Goal: Transaction & Acquisition: Book appointment/travel/reservation

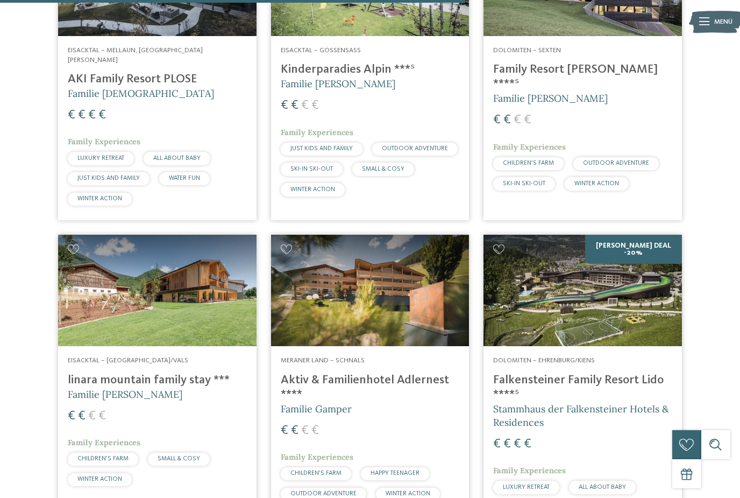
scroll to position [1930, 0]
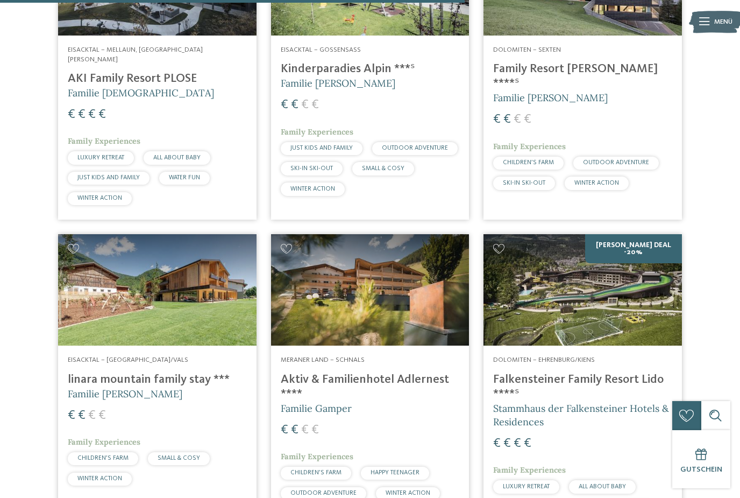
click at [656, 259] on img at bounding box center [583, 289] width 199 height 111
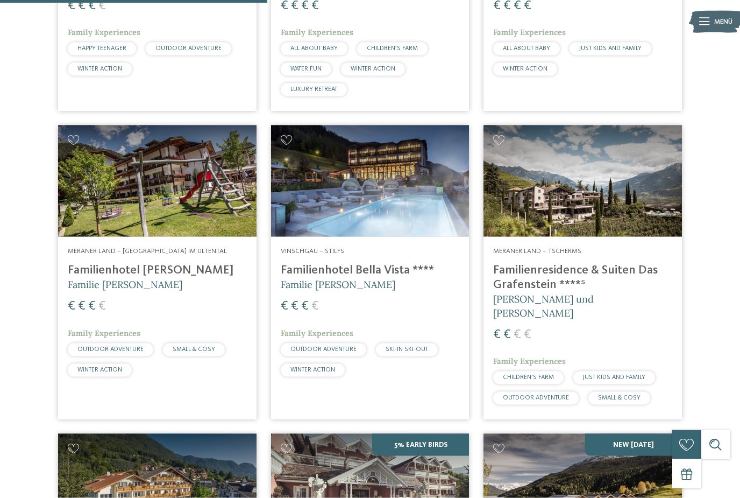
scroll to position [1103, 0]
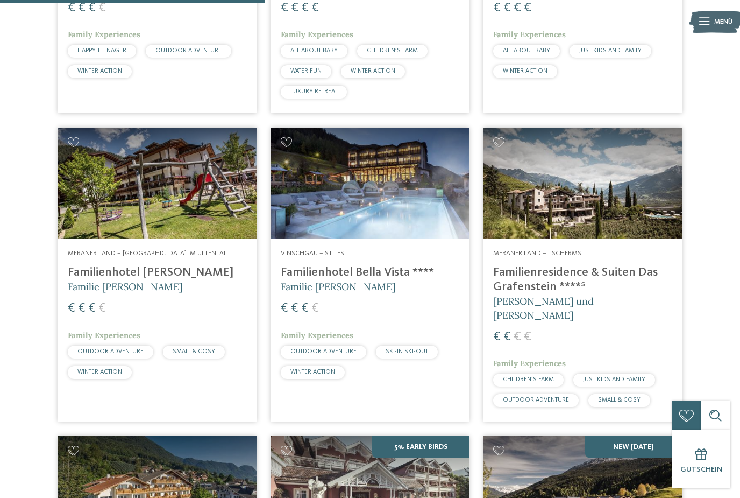
click at [431, 207] on img at bounding box center [370, 183] width 199 height 111
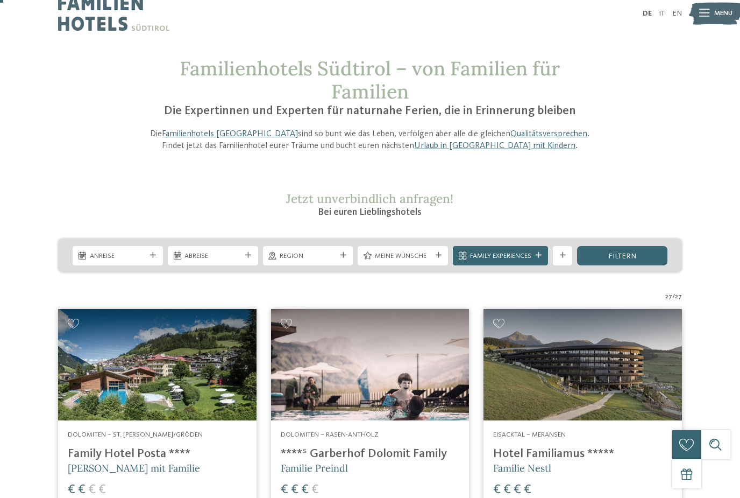
scroll to position [13, 0]
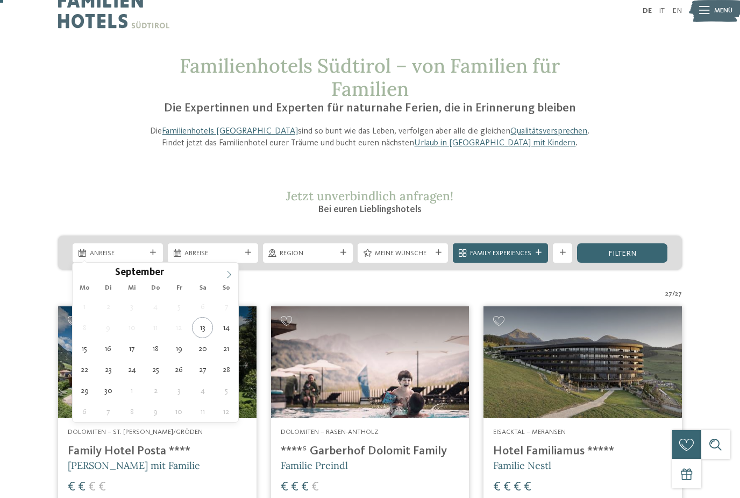
click at [224, 278] on span at bounding box center [229, 272] width 18 height 18
type div "11.10.2025"
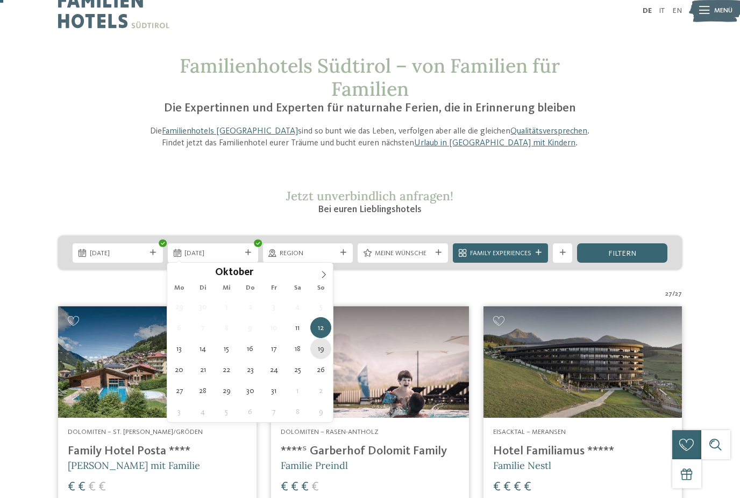
type div "19.10.2025"
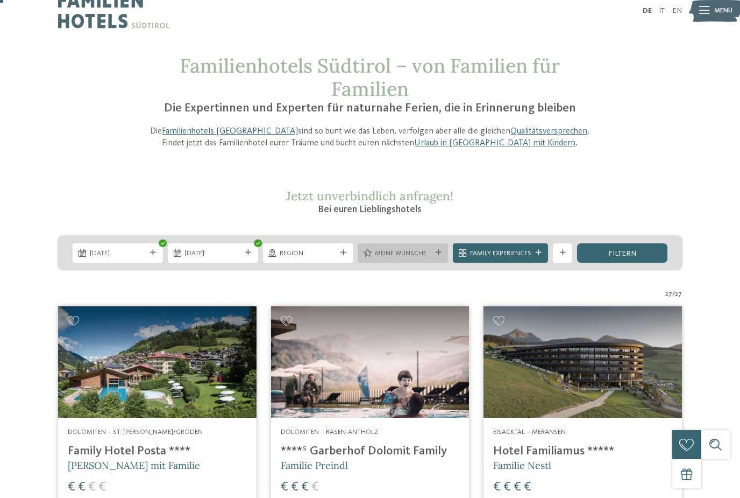
click at [435, 257] on div "Meine Wünsche" at bounding box center [403, 252] width 90 height 19
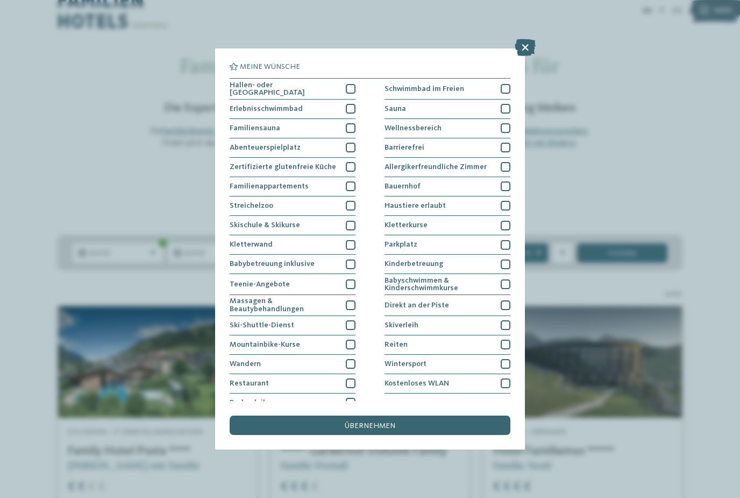
scroll to position [0, 0]
click at [354, 232] on div "Skischule & Skikurse" at bounding box center [293, 225] width 126 height 19
click at [352, 222] on icon at bounding box center [351, 225] width 6 height 6
click at [351, 240] on div at bounding box center [351, 245] width 10 height 10
click at [347, 105] on div at bounding box center [351, 109] width 10 height 10
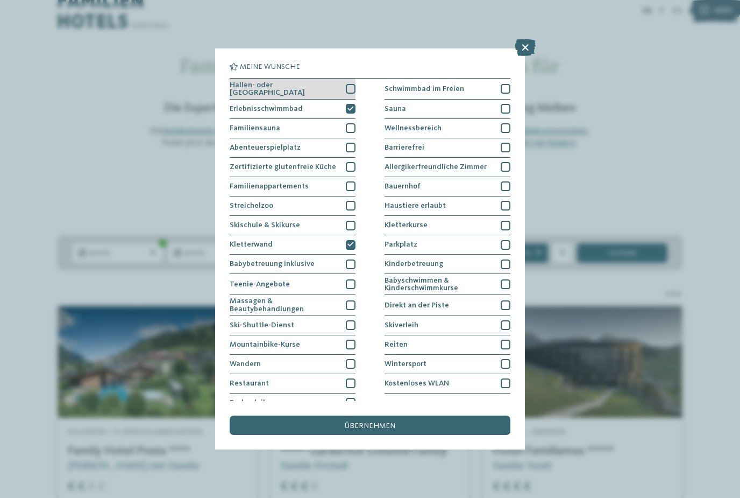
click at [349, 81] on div "Hallen- oder Schleusenbad" at bounding box center [293, 89] width 126 height 21
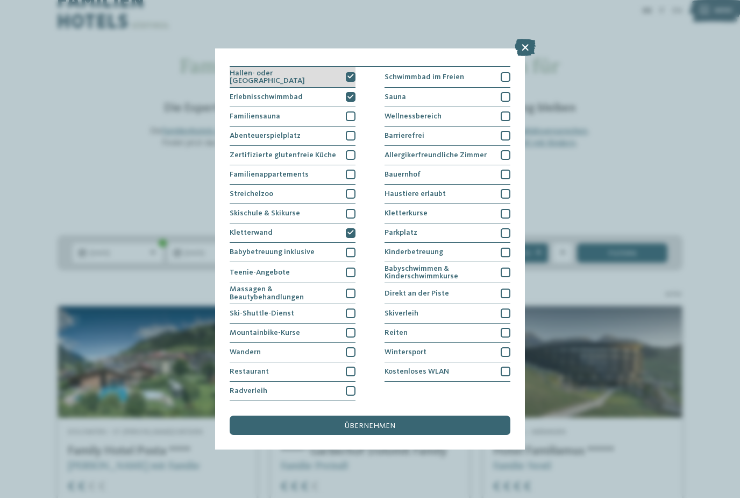
scroll to position [95, 0]
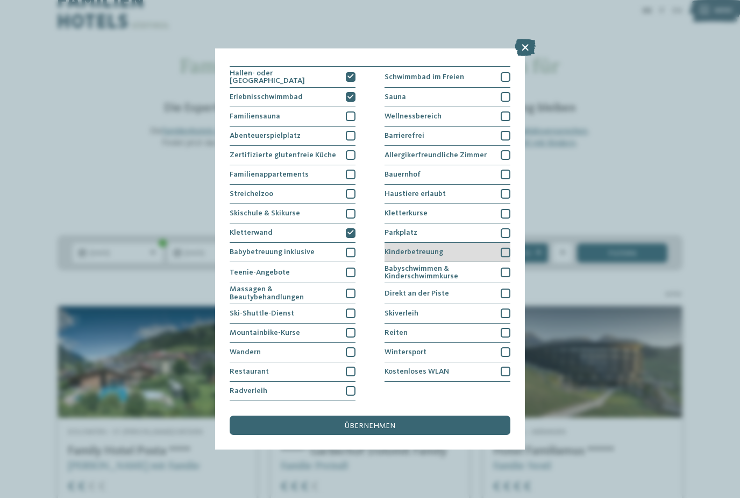
click at [508, 248] on div at bounding box center [506, 253] width 10 height 10
click at [461, 415] on div "übernehmen" at bounding box center [370, 424] width 281 height 19
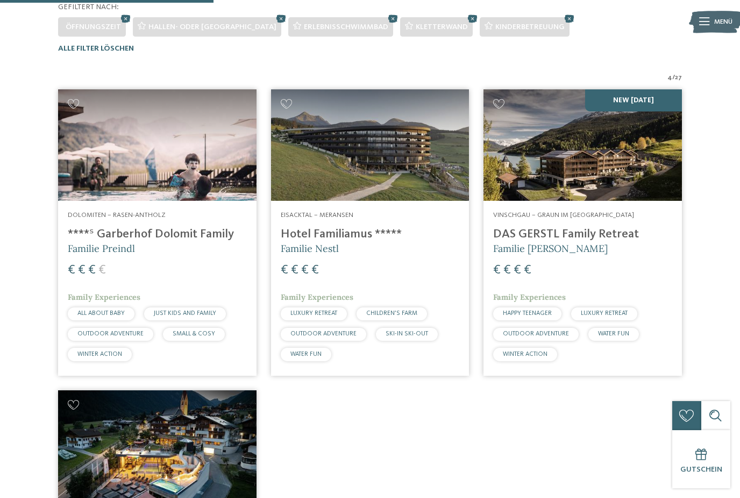
scroll to position [290, 0]
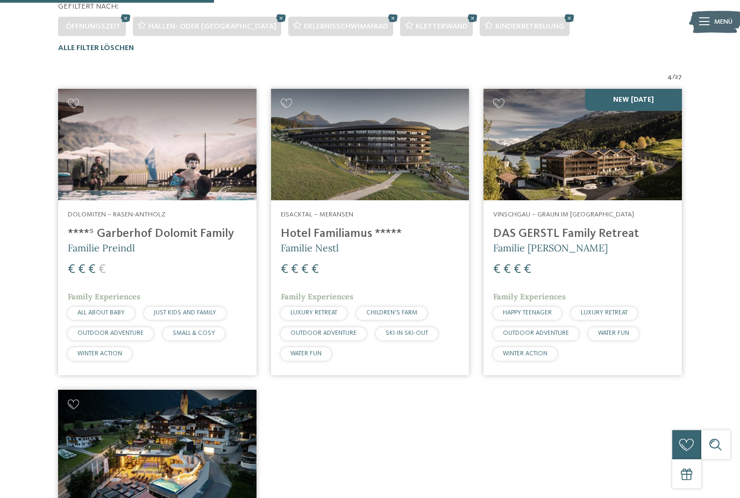
click at [138, 156] on img at bounding box center [157, 144] width 199 height 111
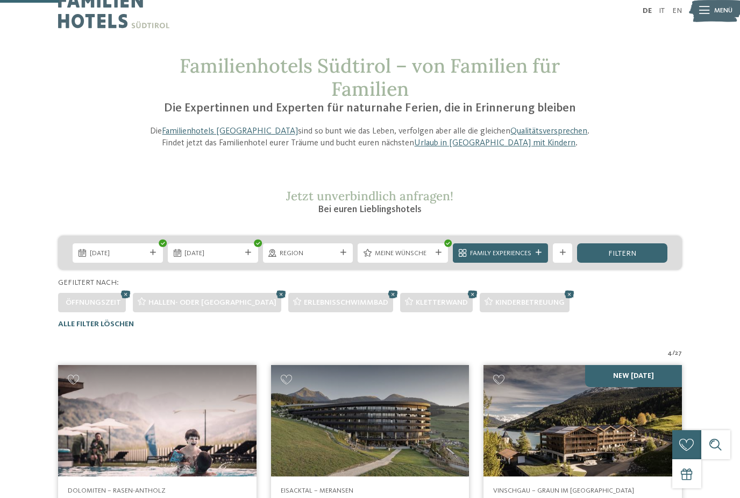
scroll to position [0, 0]
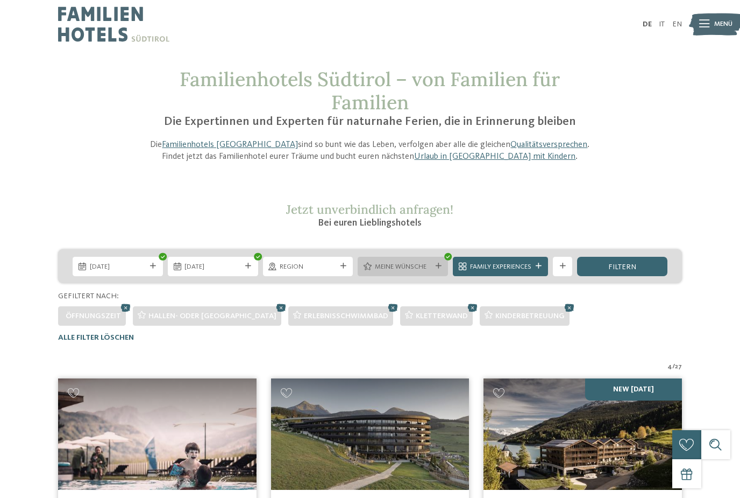
click at [436, 263] on icon at bounding box center [439, 266] width 6 height 6
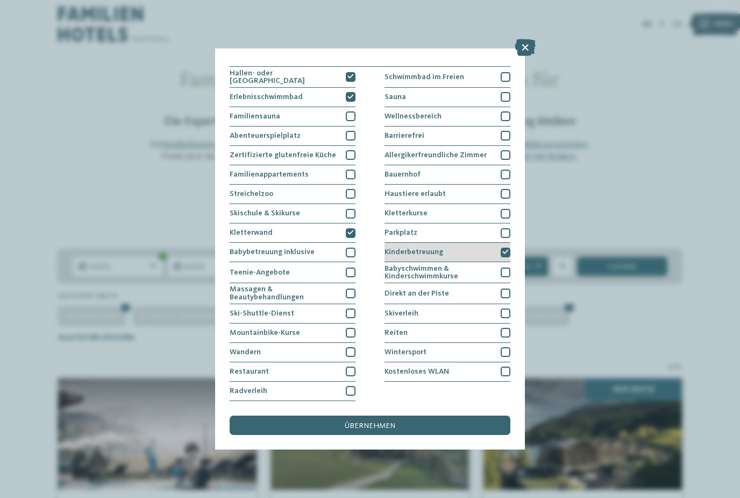
click at [510, 251] on div at bounding box center [506, 253] width 10 height 10
click at [451, 415] on div "übernehmen" at bounding box center [370, 424] width 281 height 19
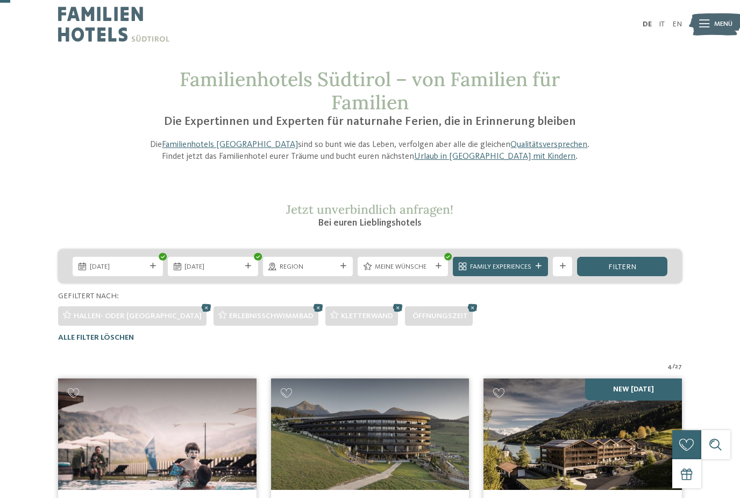
scroll to position [23, 0]
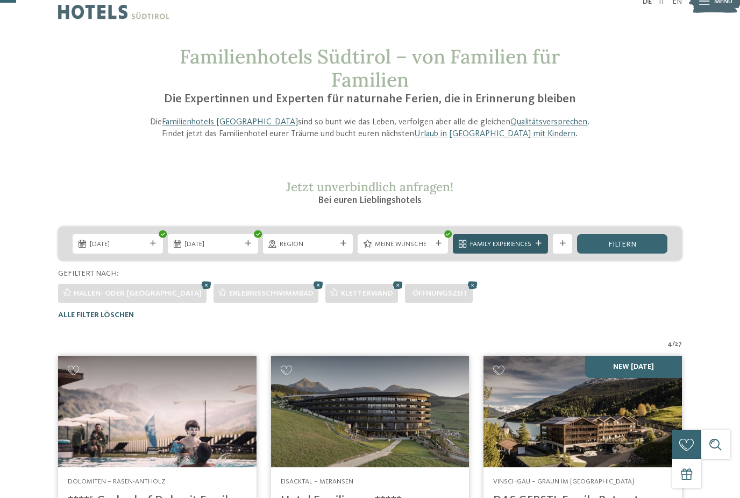
click at [538, 243] on icon at bounding box center [539, 244] width 6 height 6
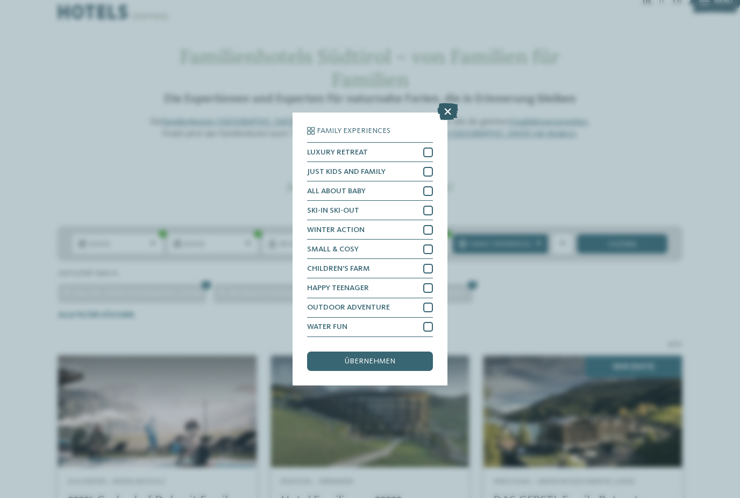
click at [445, 103] on icon at bounding box center [448, 111] width 21 height 17
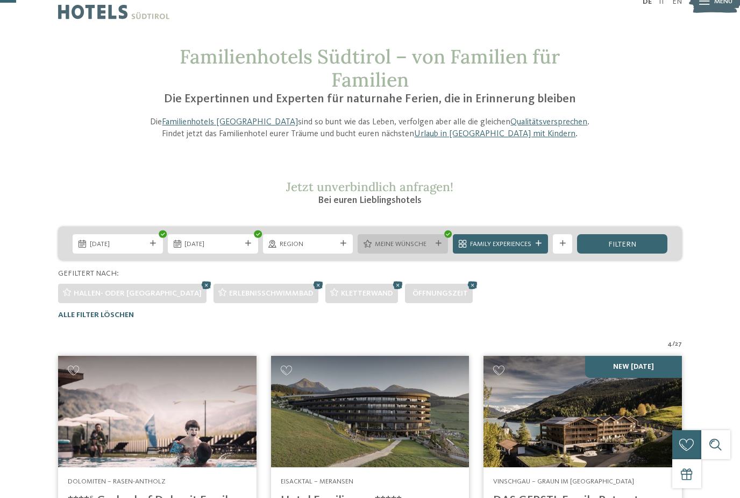
click at [424, 239] on span "Meine Wünsche" at bounding box center [403, 244] width 57 height 10
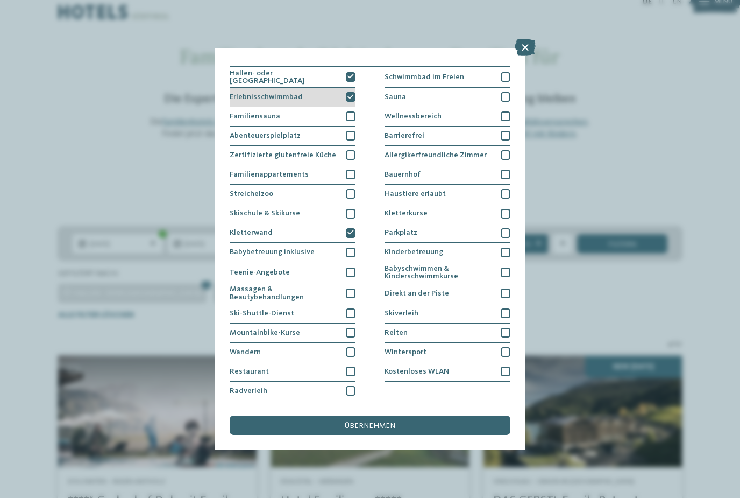
click at [351, 88] on div "Erlebnisschwimmbad" at bounding box center [293, 97] width 126 height 19
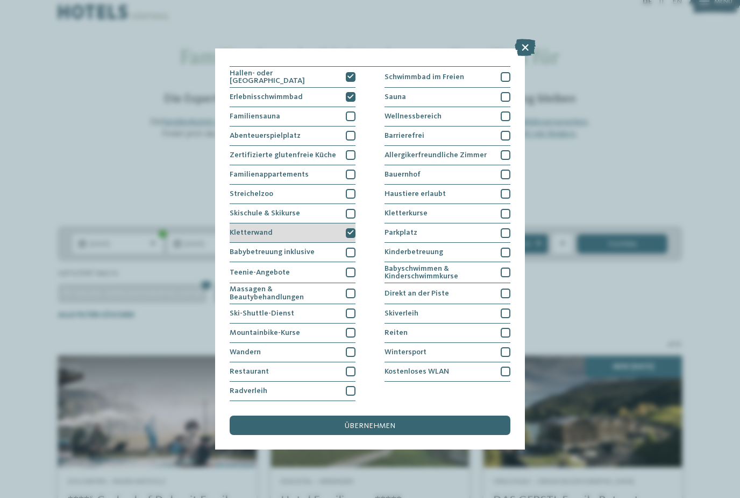
click at [348, 223] on div "Kletterwand" at bounding box center [293, 232] width 126 height 19
click at [412, 415] on div "übernehmen" at bounding box center [370, 424] width 281 height 19
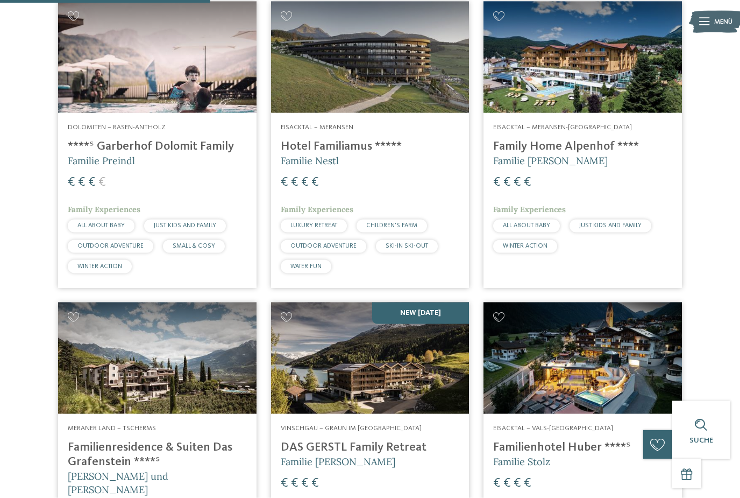
scroll to position [371, 0]
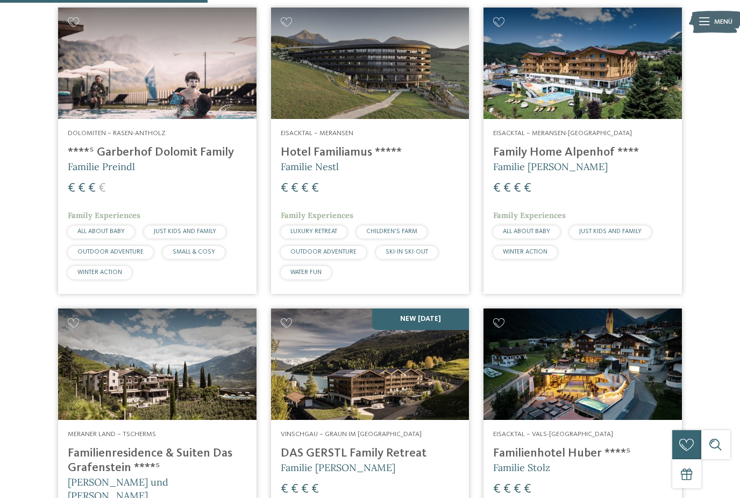
click at [317, 67] on img at bounding box center [370, 63] width 199 height 111
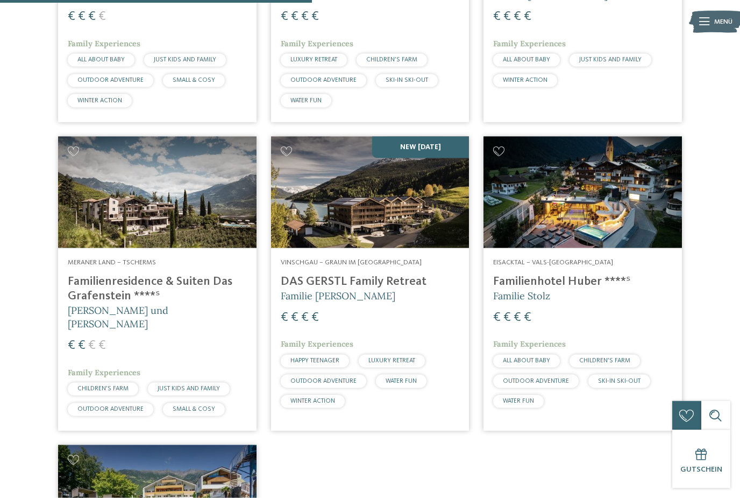
scroll to position [543, 0]
click at [426, 232] on img at bounding box center [370, 191] width 199 height 111
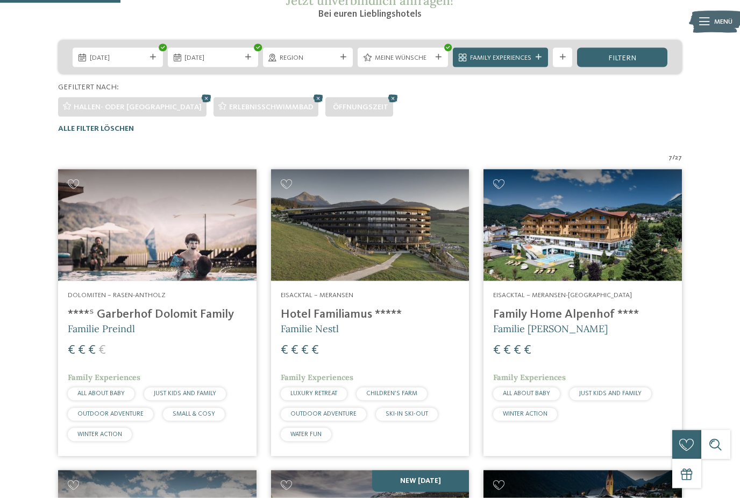
scroll to position [209, 0]
click at [110, 217] on img at bounding box center [157, 224] width 199 height 111
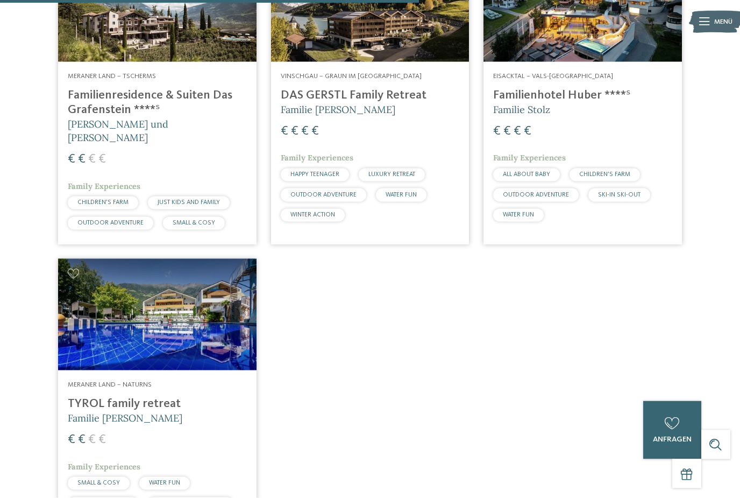
scroll to position [729, 0]
click at [142, 64] on div "Meraner Land – Tscherms Familienresidence & Suiten Das Grafenstein ****ˢ Alexan…" at bounding box center [157, 152] width 199 height 182
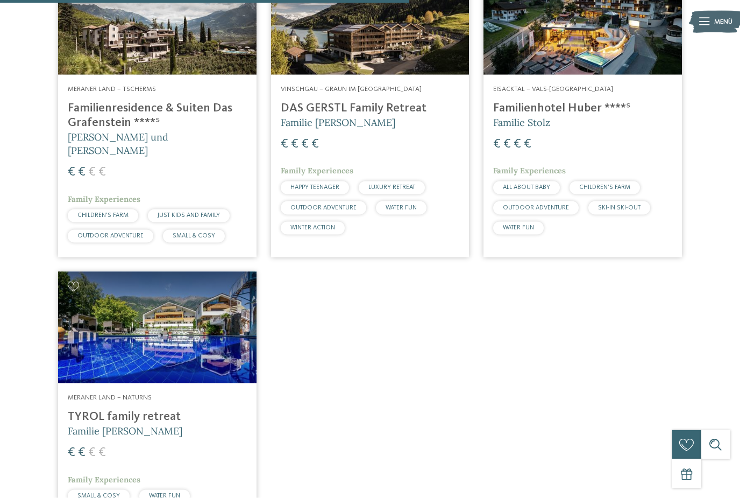
scroll to position [730, 0]
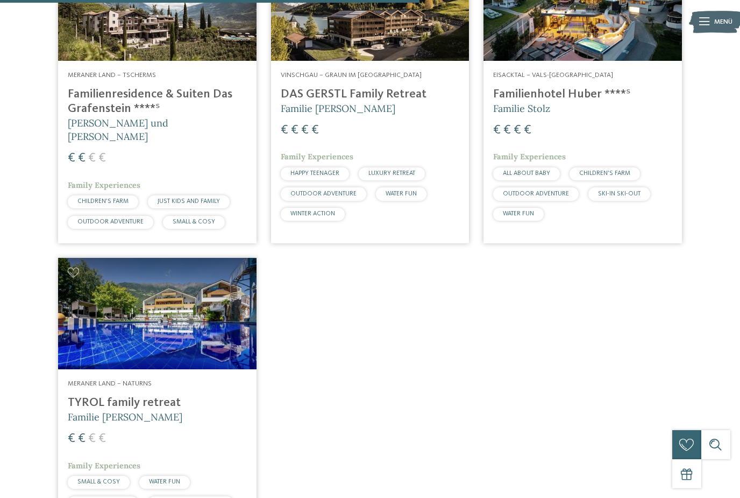
click at [118, 312] on img at bounding box center [157, 313] width 199 height 111
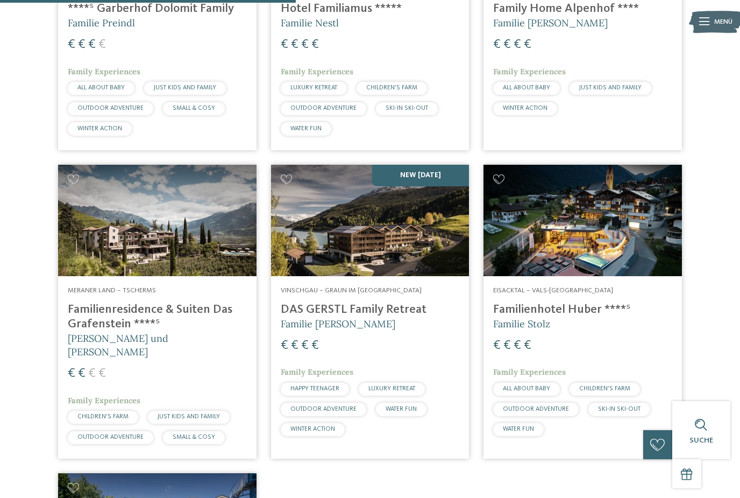
scroll to position [514, 0]
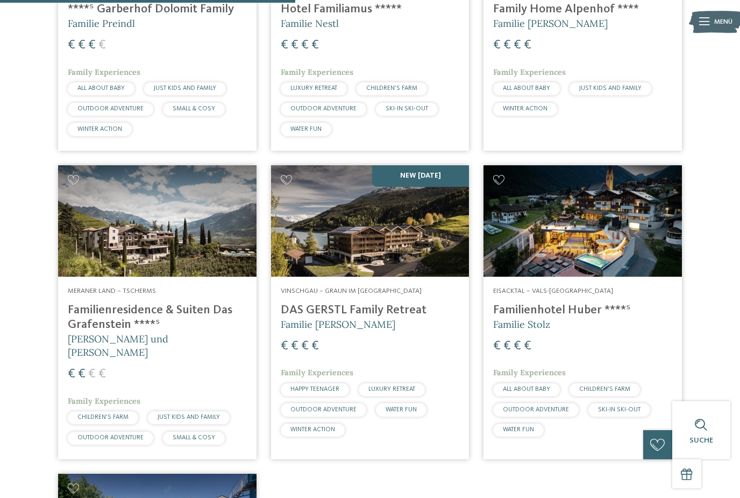
click at [429, 257] on img at bounding box center [370, 220] width 199 height 111
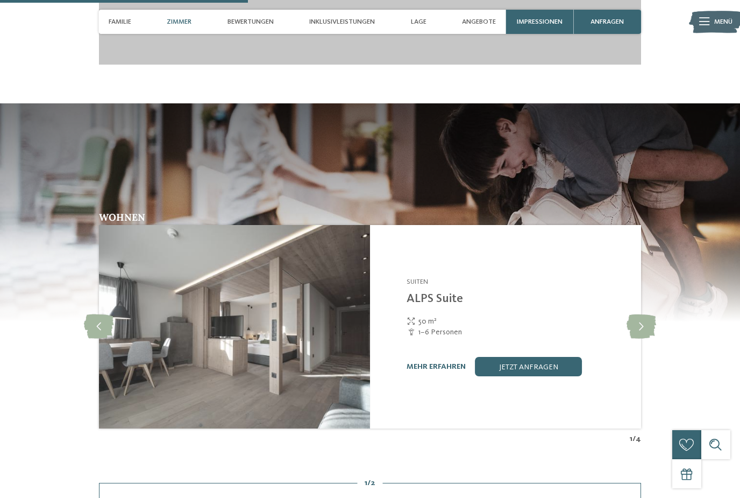
scroll to position [1312, 0]
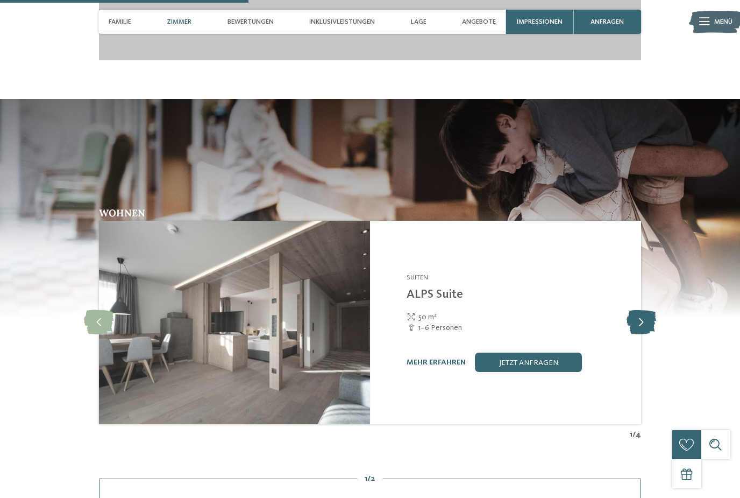
click at [645, 333] on icon at bounding box center [642, 323] width 30 height 24
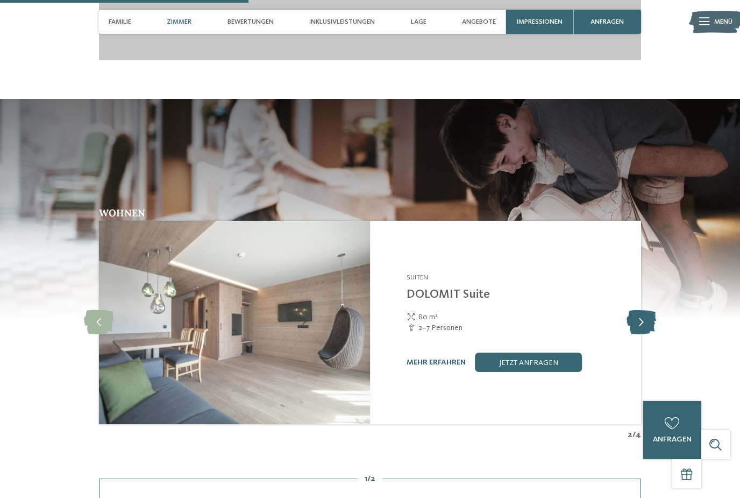
click at [644, 330] on icon at bounding box center [642, 323] width 30 height 24
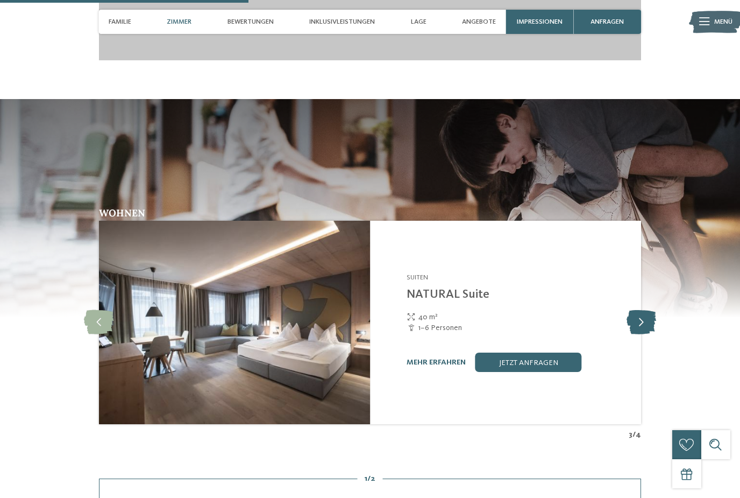
click at [636, 335] on icon at bounding box center [642, 323] width 30 height 24
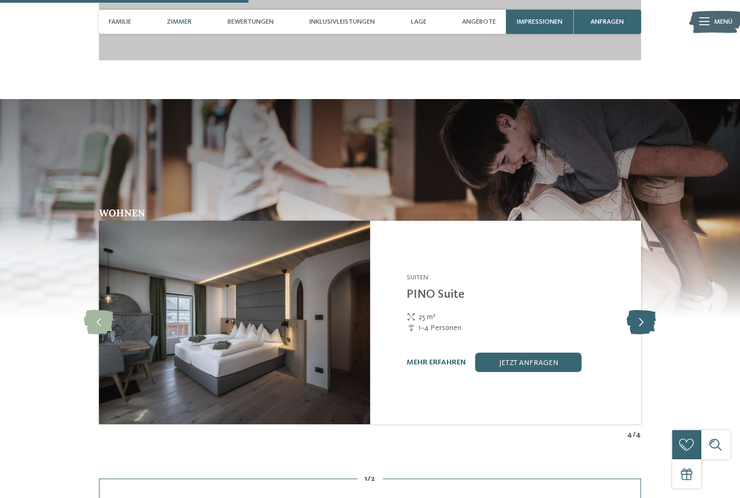
click at [634, 333] on icon at bounding box center [642, 323] width 30 height 24
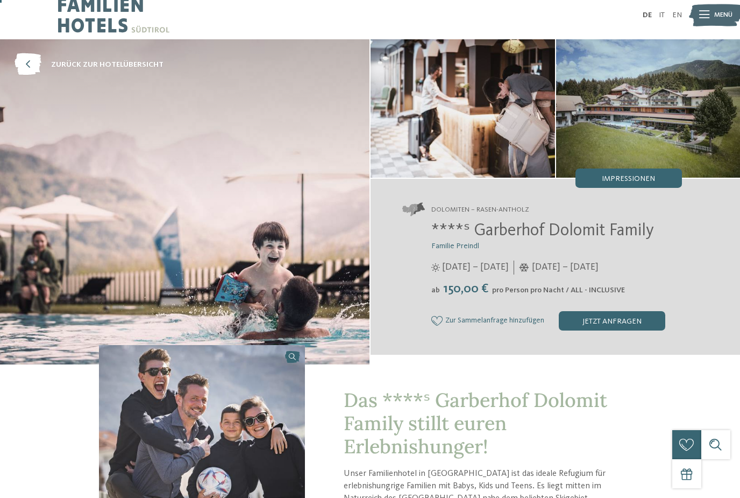
scroll to position [0, 0]
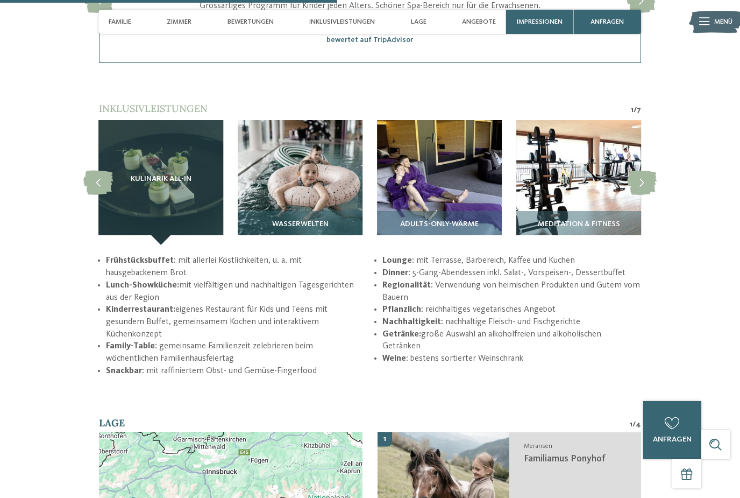
scroll to position [1574, 0]
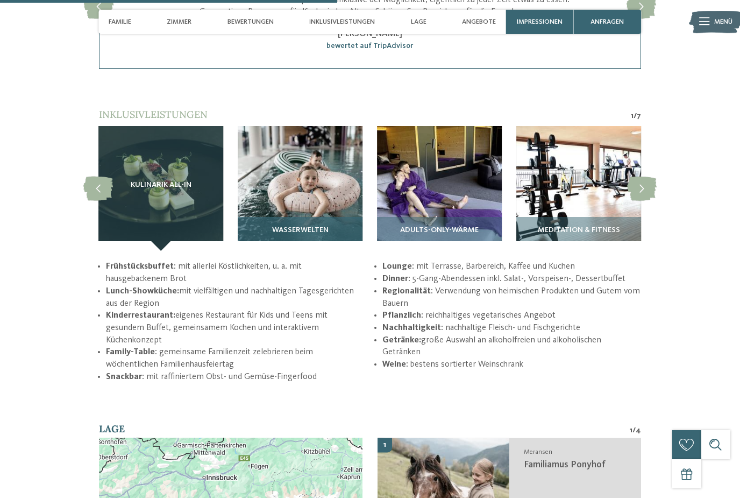
click at [261, 159] on img at bounding box center [300, 188] width 125 height 125
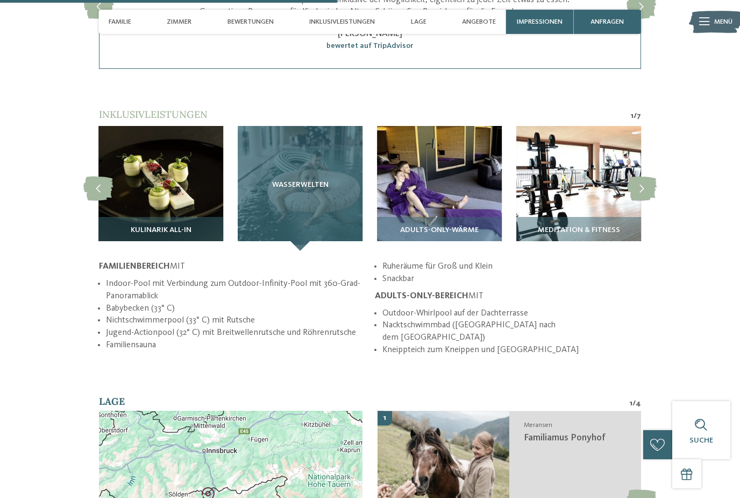
click at [286, 182] on div "Wasserwelten" at bounding box center [300, 188] width 125 height 125
click at [273, 211] on div "Wasserwelten" at bounding box center [300, 188] width 125 height 125
click at [262, 189] on h3 "Wasserwelten" at bounding box center [300, 185] width 86 height 9
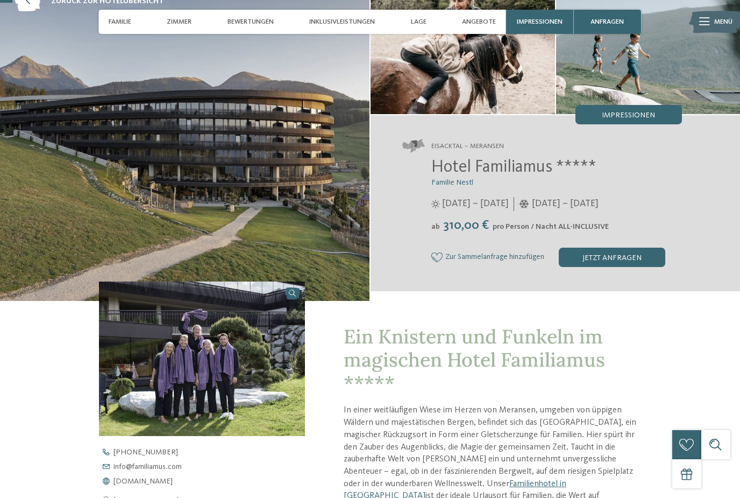
scroll to position [45, 0]
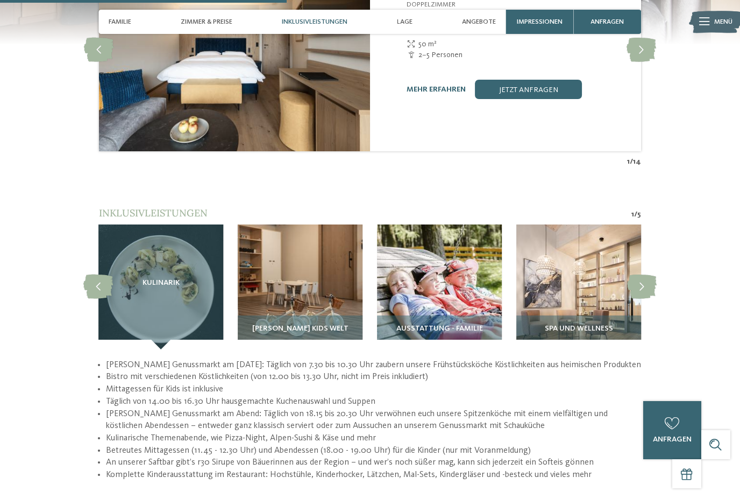
scroll to position [1224, 0]
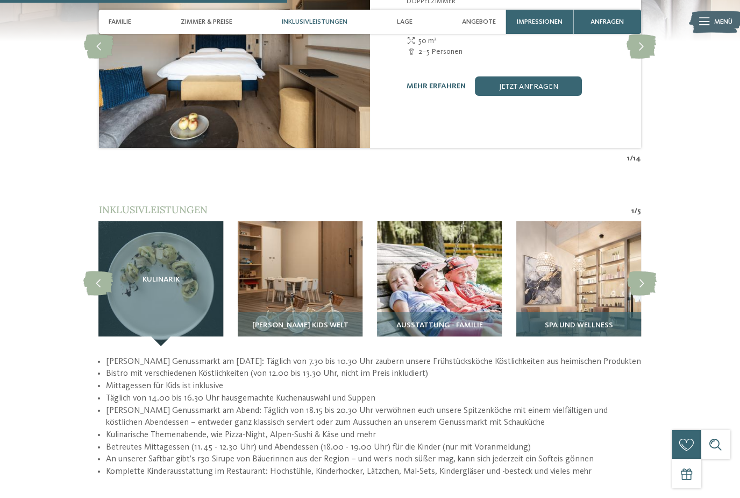
click at [607, 281] on img at bounding box center [579, 283] width 125 height 125
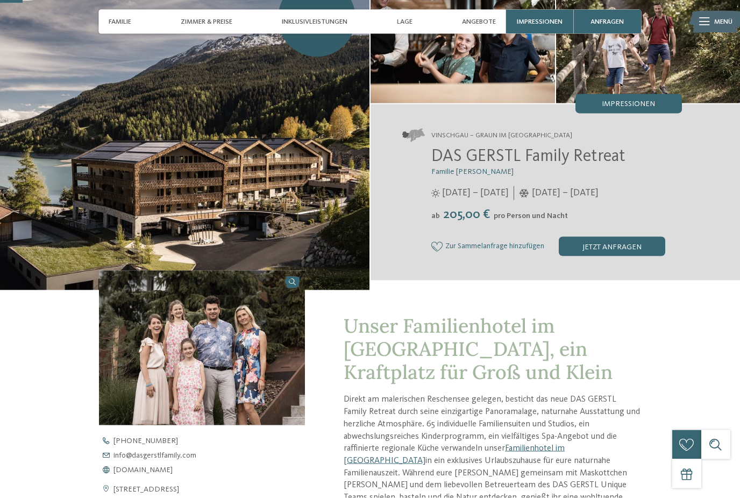
scroll to position [0, 0]
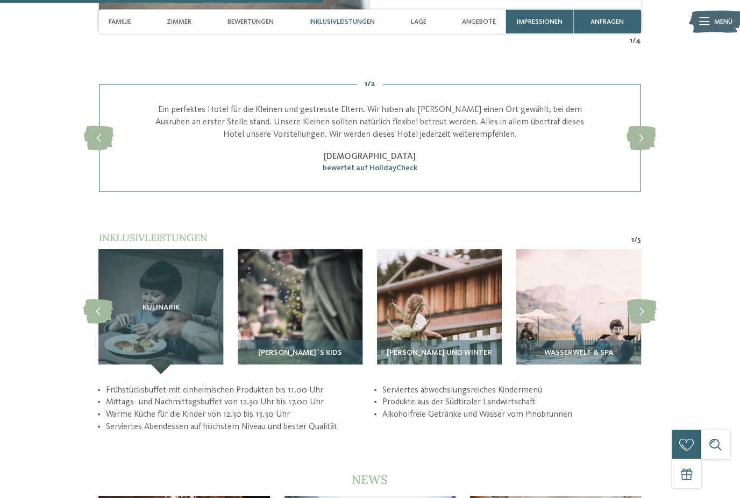
scroll to position [1706, 0]
click at [585, 315] on img at bounding box center [579, 311] width 125 height 125
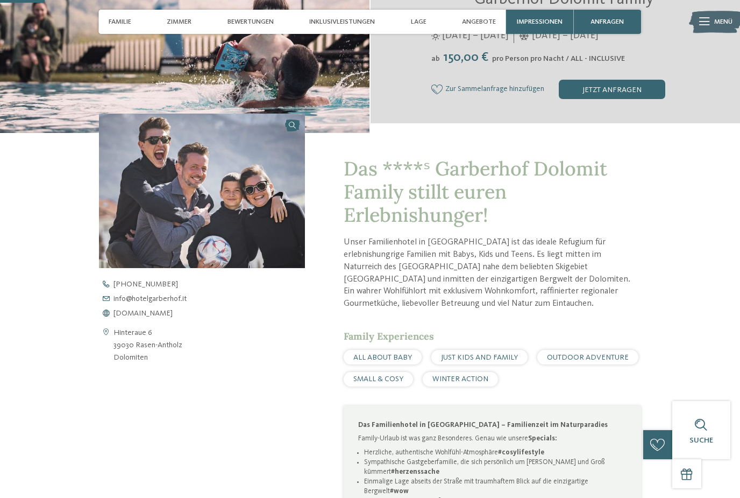
scroll to position [238, 0]
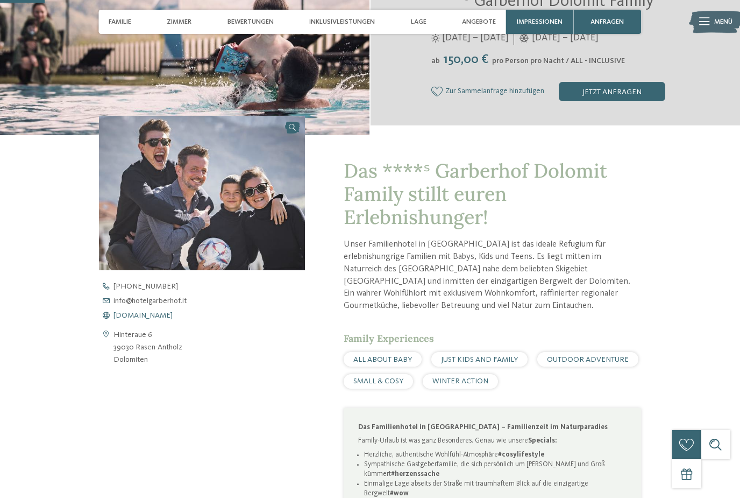
click at [128, 319] on span "www.hotelgarberhof.it" at bounding box center [143, 316] width 59 height 8
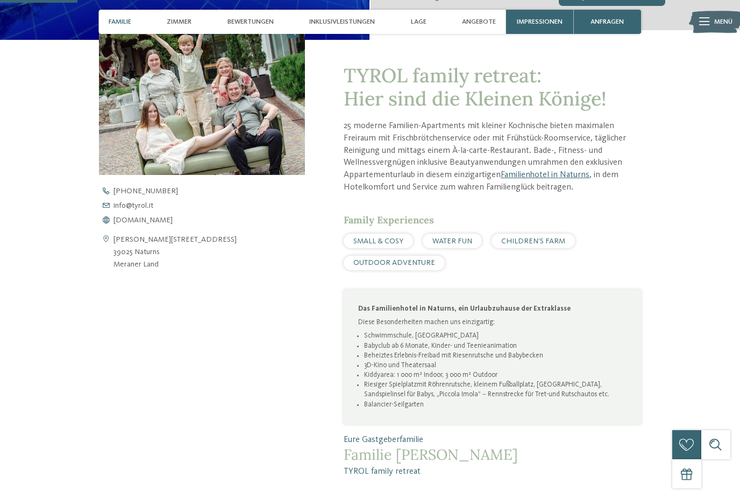
scroll to position [362, 0]
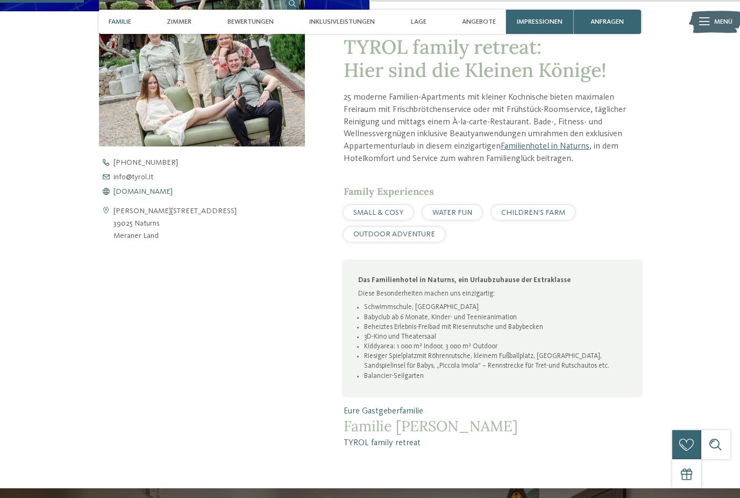
click at [131, 195] on span "www.tyrol.it" at bounding box center [143, 192] width 59 height 8
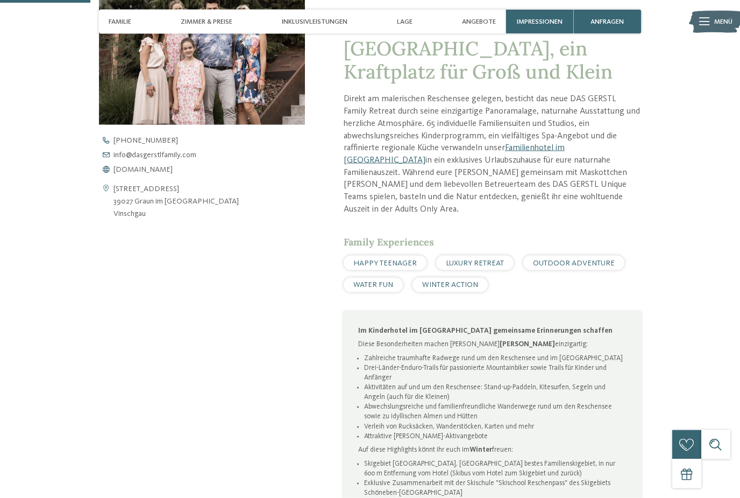
scroll to position [384, 0]
click at [134, 173] on span "[DOMAIN_NAME]" at bounding box center [143, 170] width 59 height 8
